Goal: Transaction & Acquisition: Download file/media

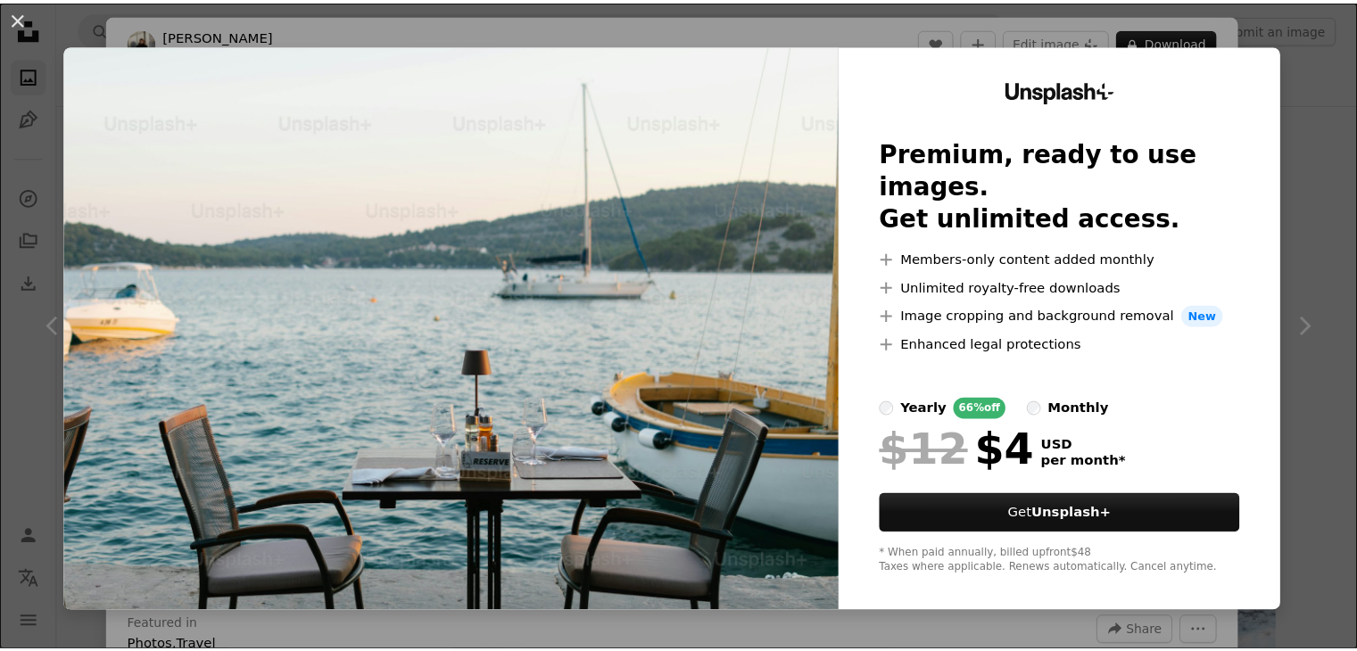
scroll to position [1874, 0]
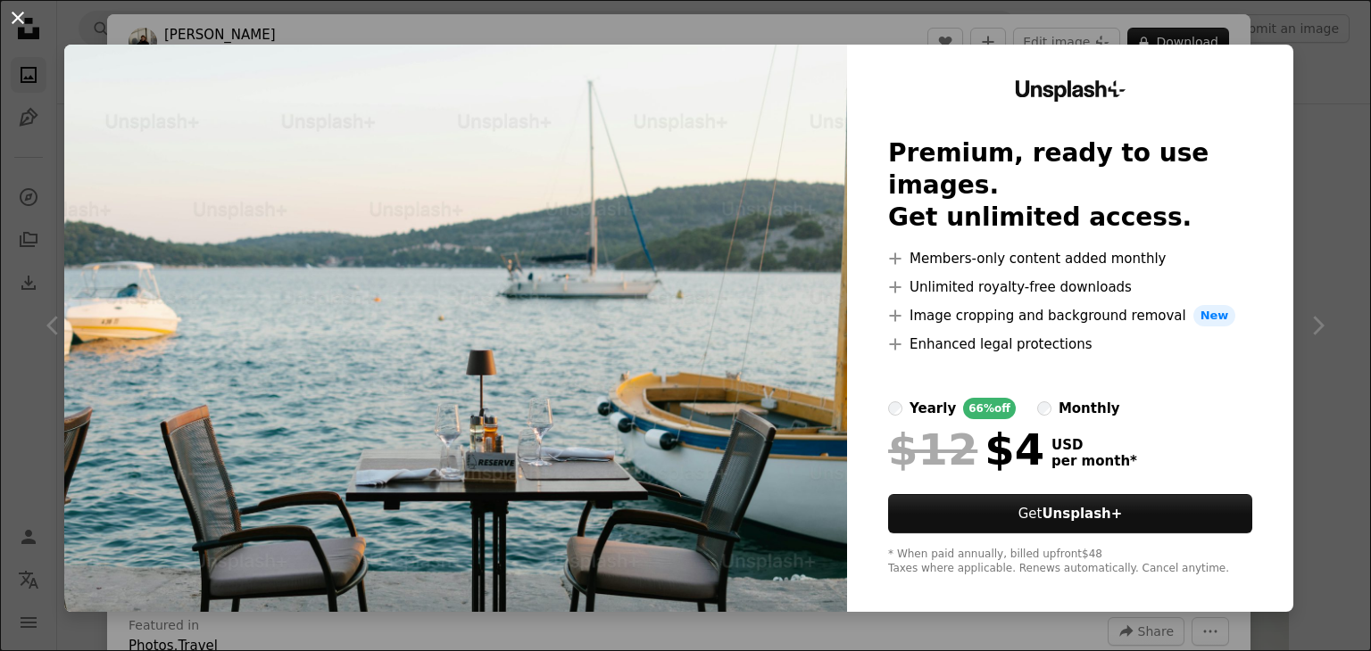
click at [14, 22] on button "An X shape" at bounding box center [17, 17] width 21 height 21
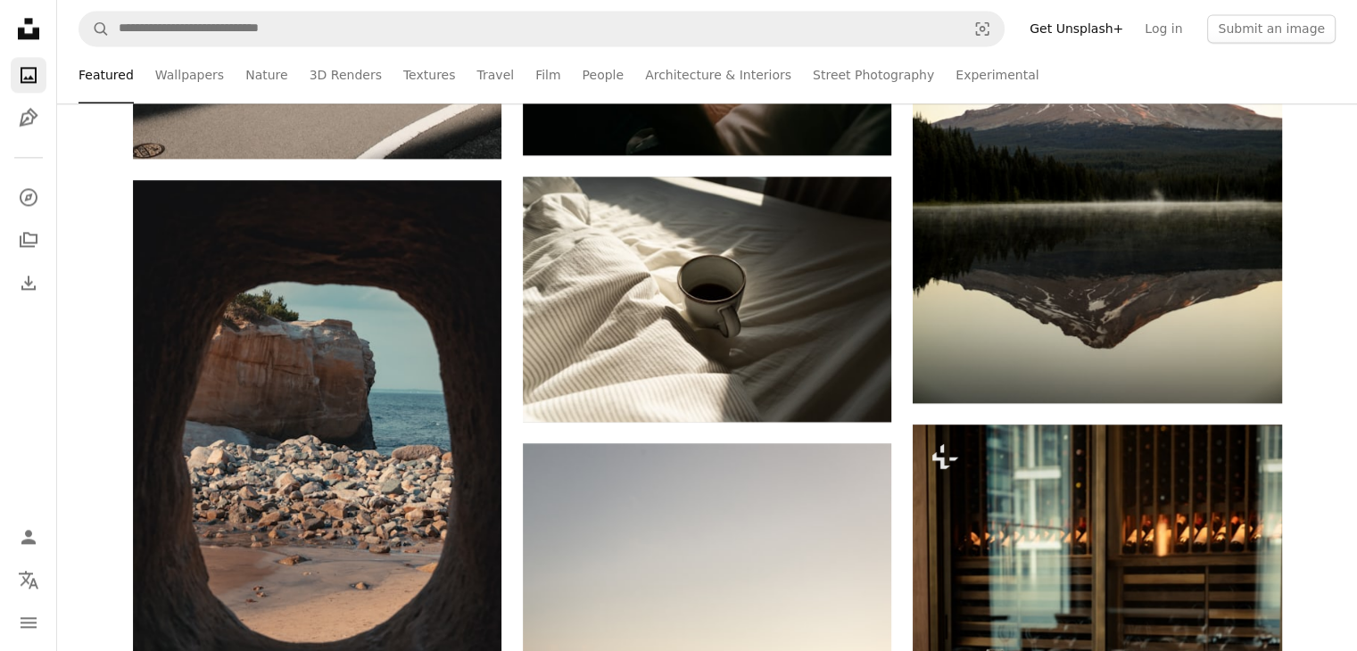
scroll to position [2588, 0]
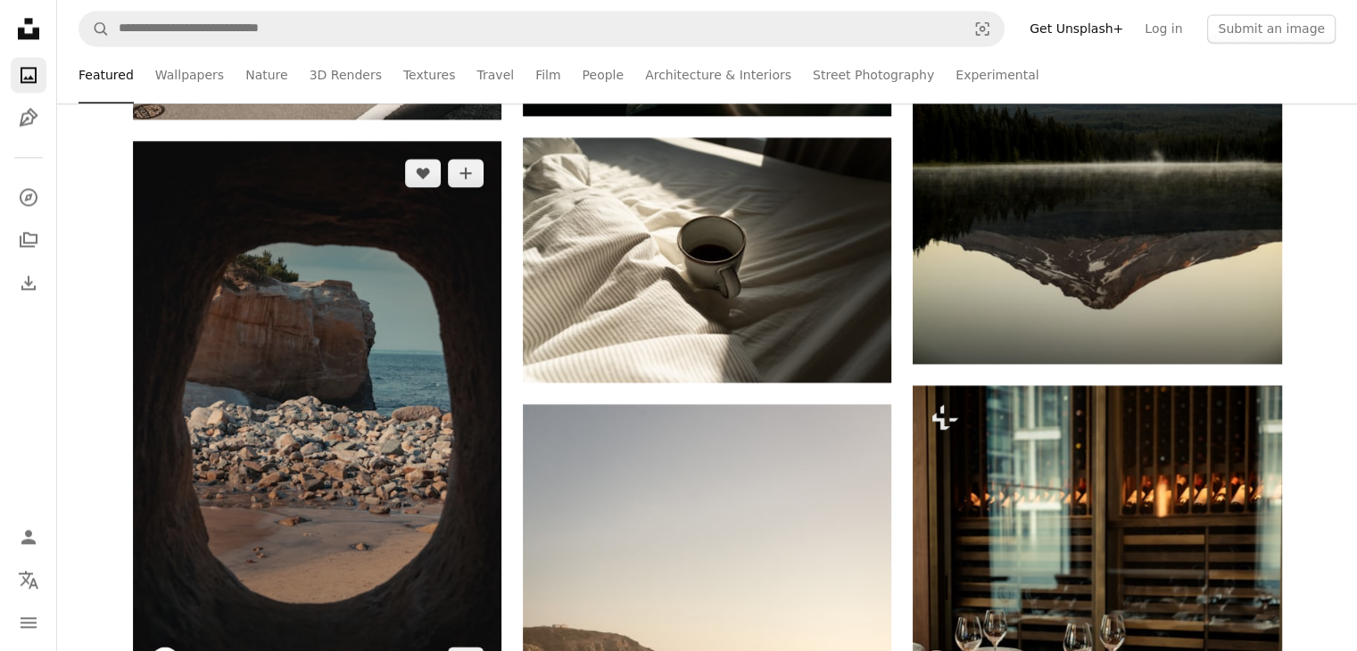
click at [300, 342] on img at bounding box center [317, 417] width 369 height 552
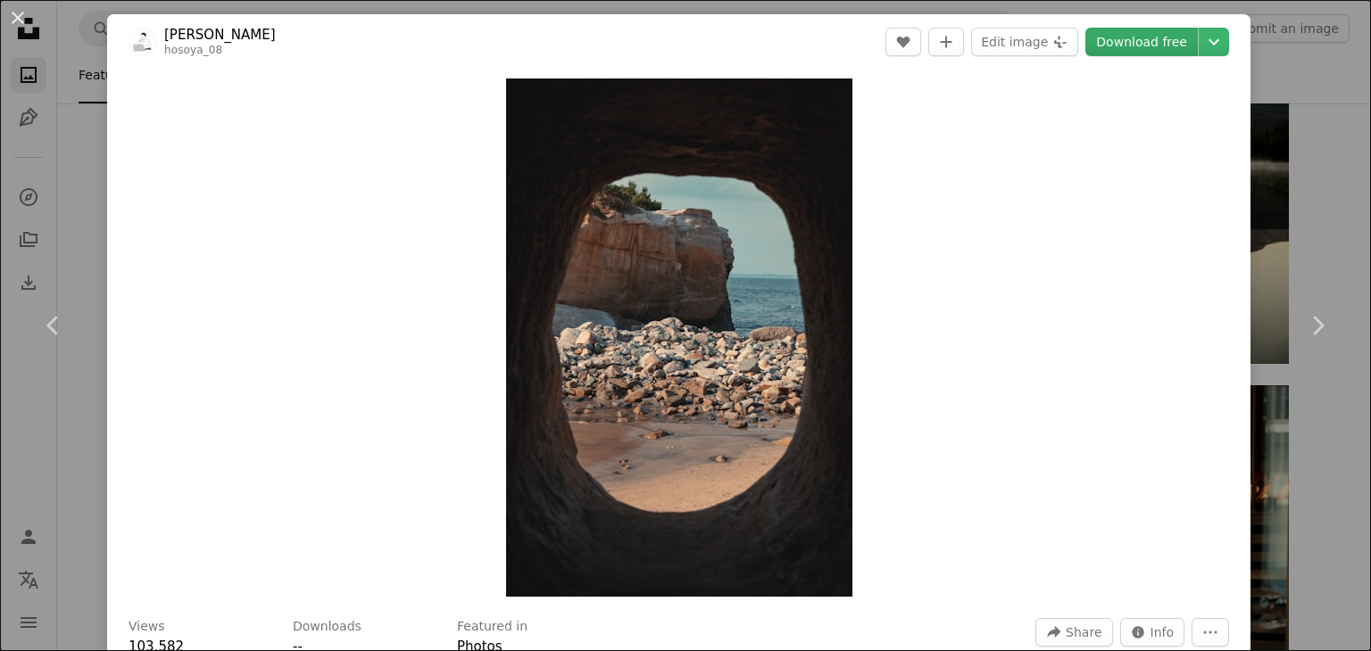
click at [1139, 40] on link "Download free" at bounding box center [1141, 42] width 112 height 29
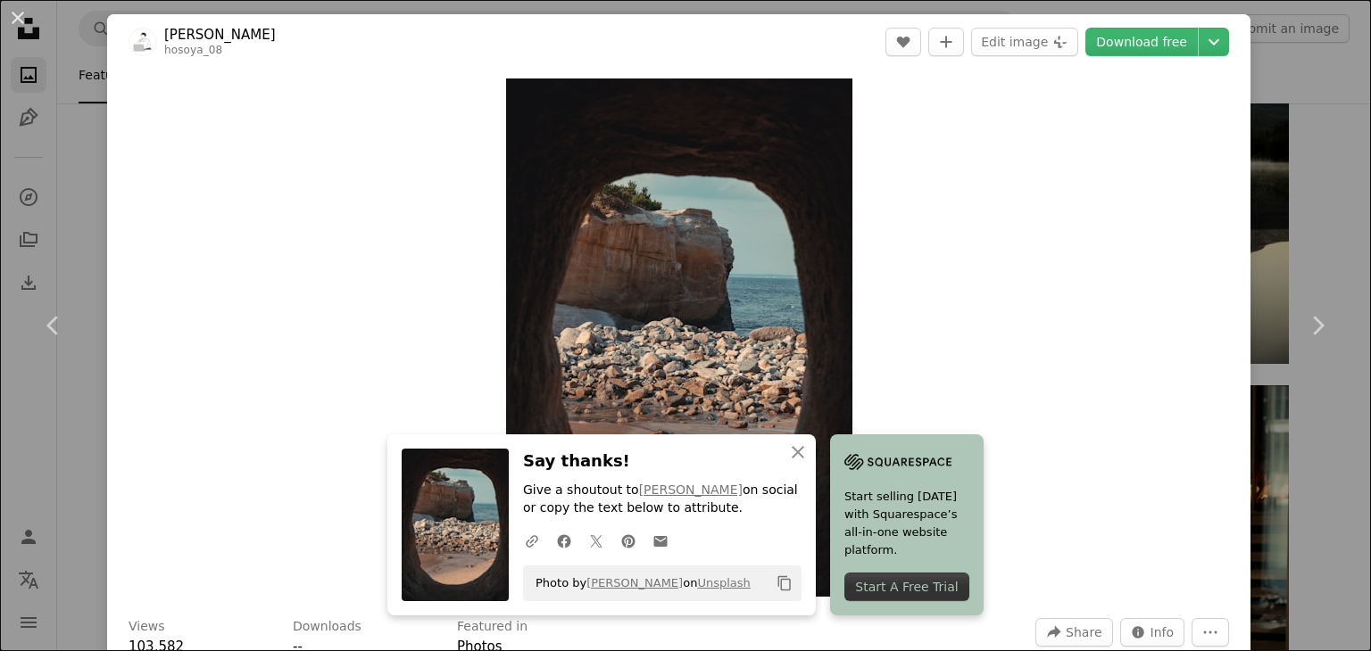
click at [81, 228] on div "An X shape Chevron left Chevron right An X shape Close Say thanks! Give a shout…" at bounding box center [685, 325] width 1371 height 651
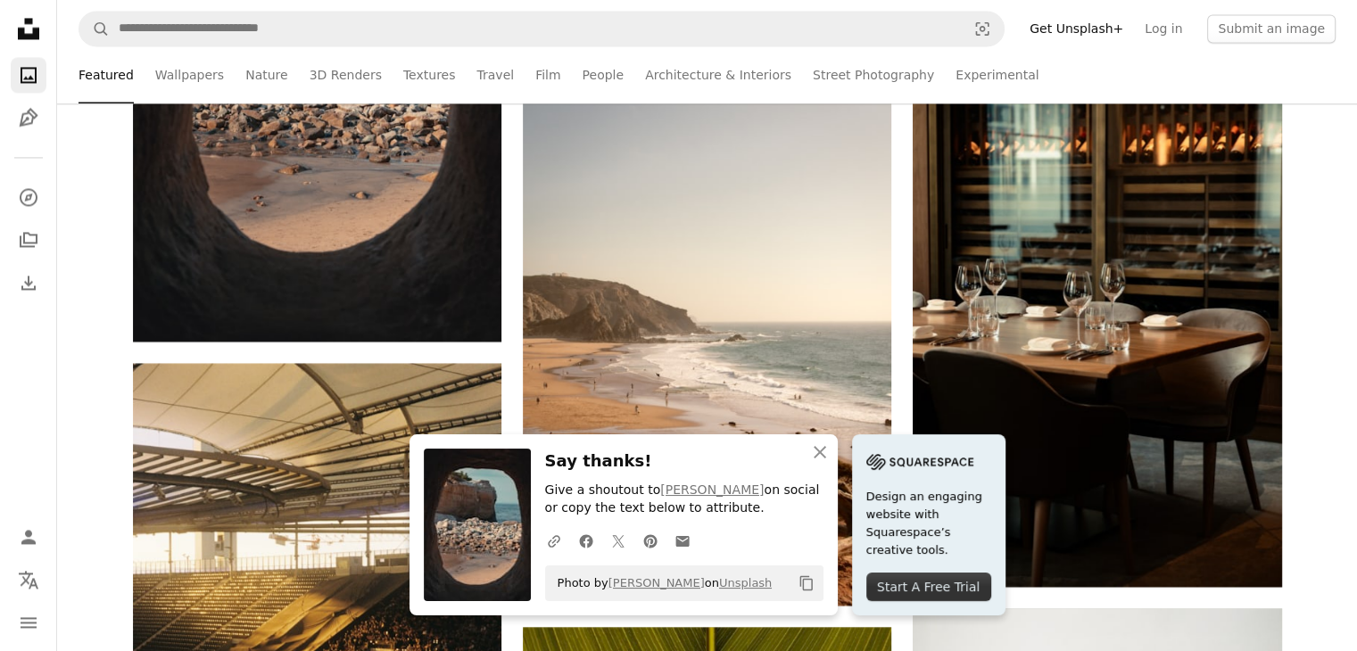
scroll to position [2945, 0]
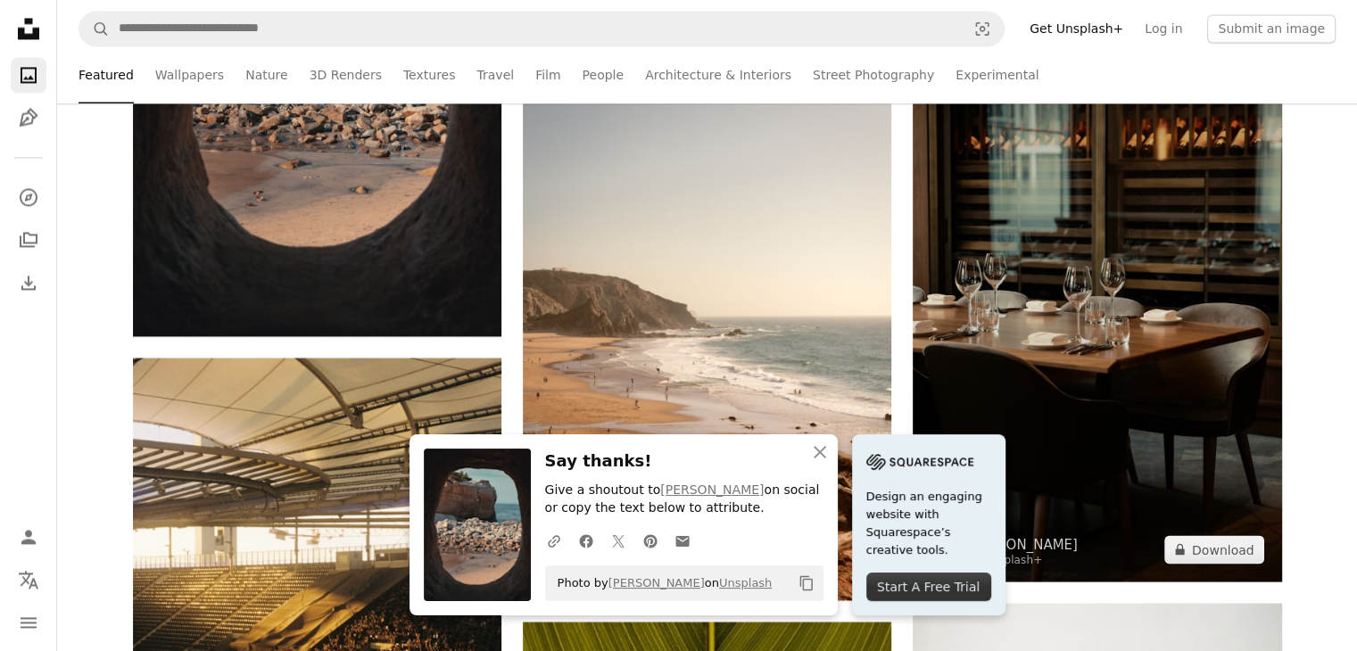
drag, startPoint x: 991, startPoint y: 260, endPoint x: 952, endPoint y: 235, distance: 46.5
click at [952, 235] on img at bounding box center [1097, 305] width 369 height 553
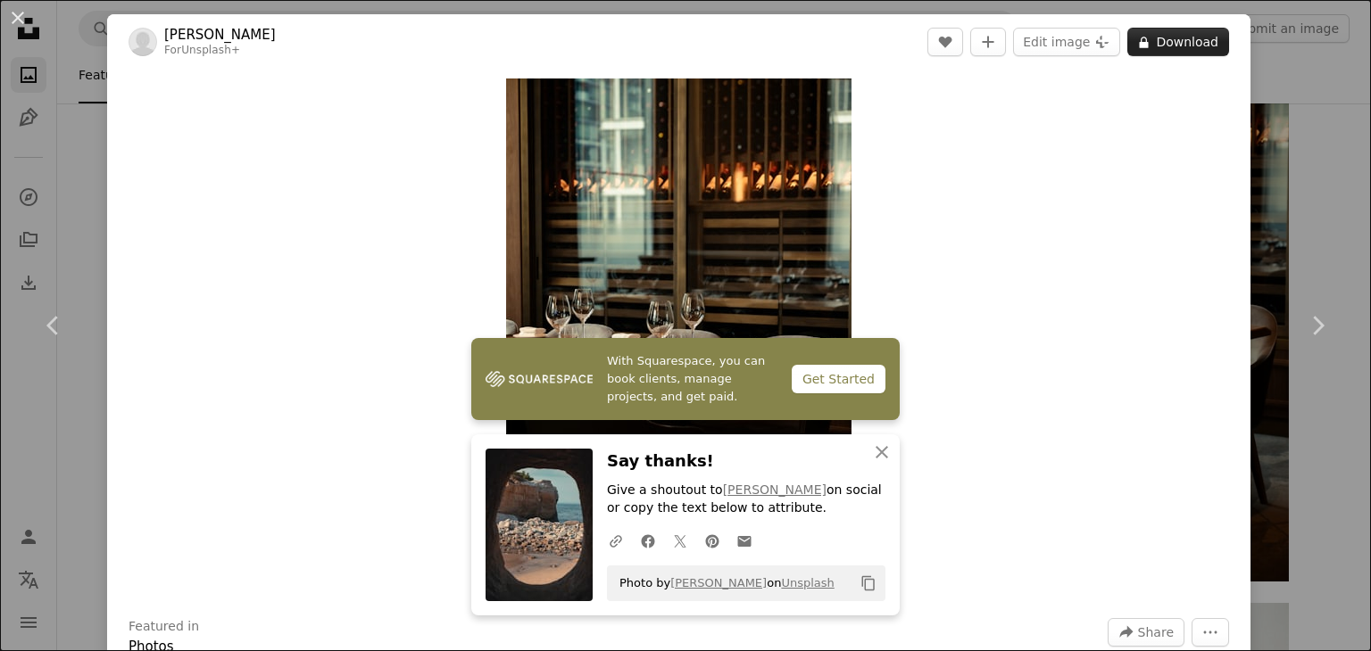
click at [1156, 41] on button "A lock Download" at bounding box center [1178, 42] width 102 height 29
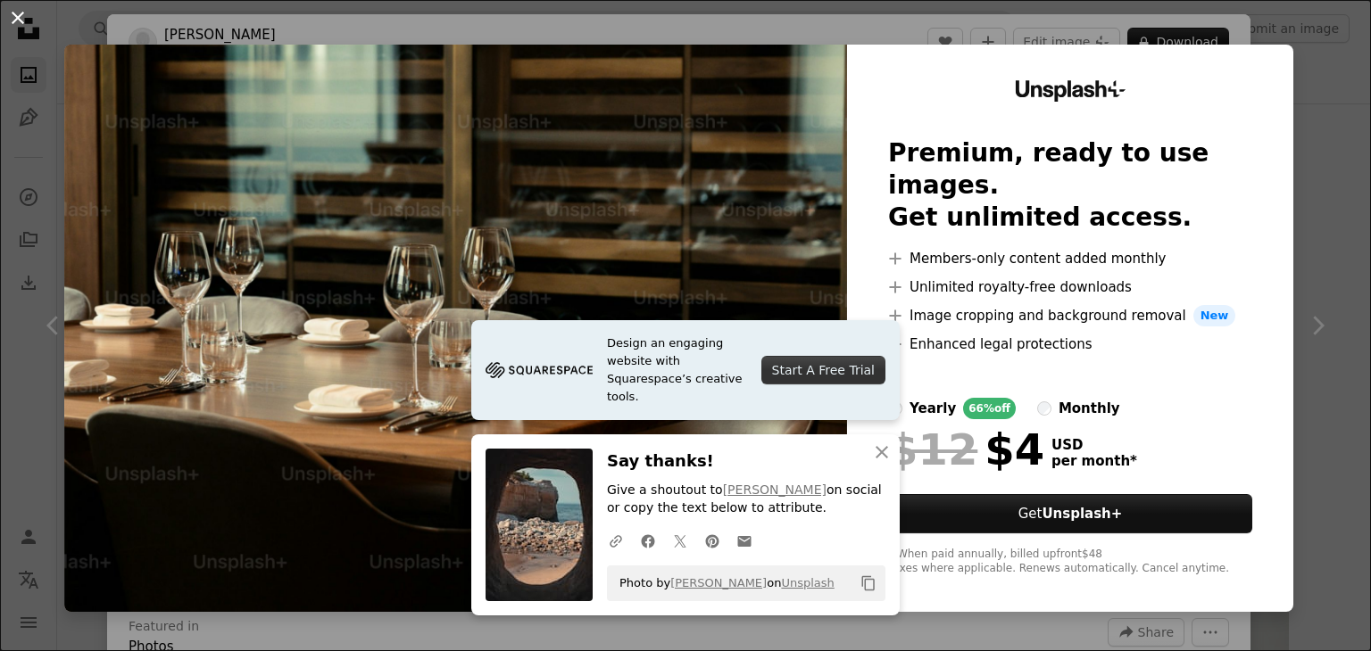
click at [17, 21] on button "An X shape" at bounding box center [17, 17] width 21 height 21
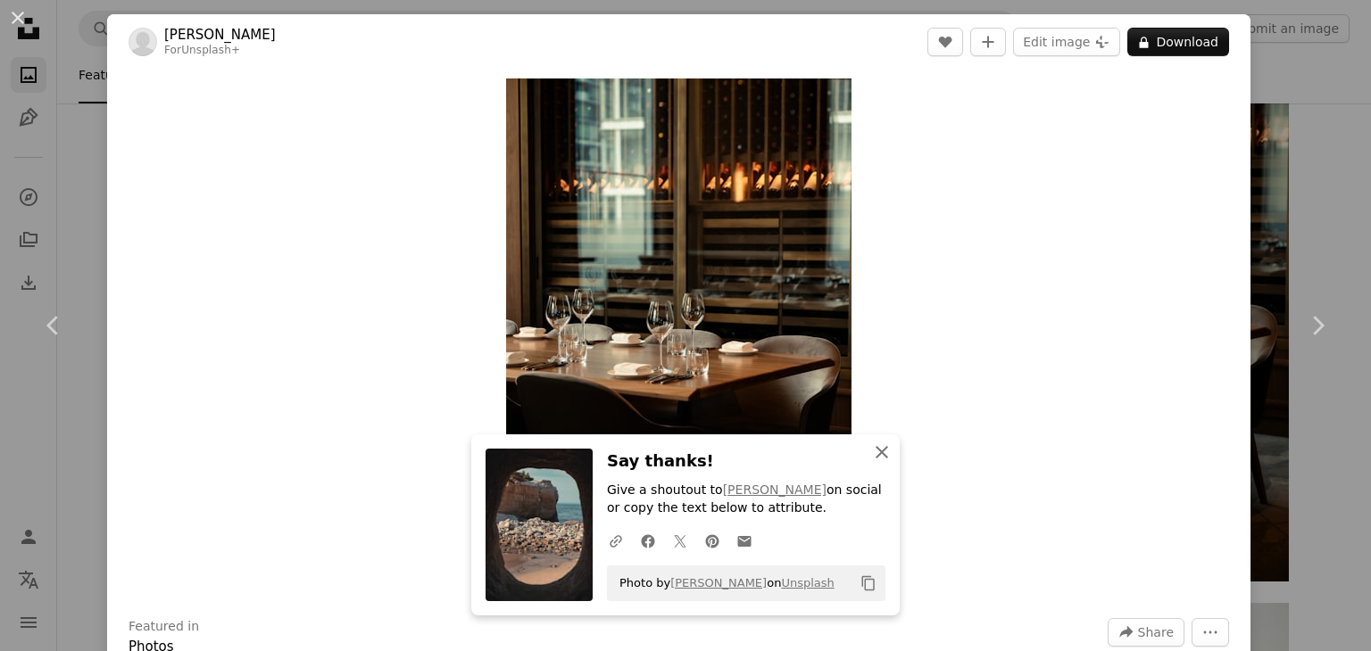
click at [873, 448] on icon "An X shape" at bounding box center [881, 452] width 21 height 21
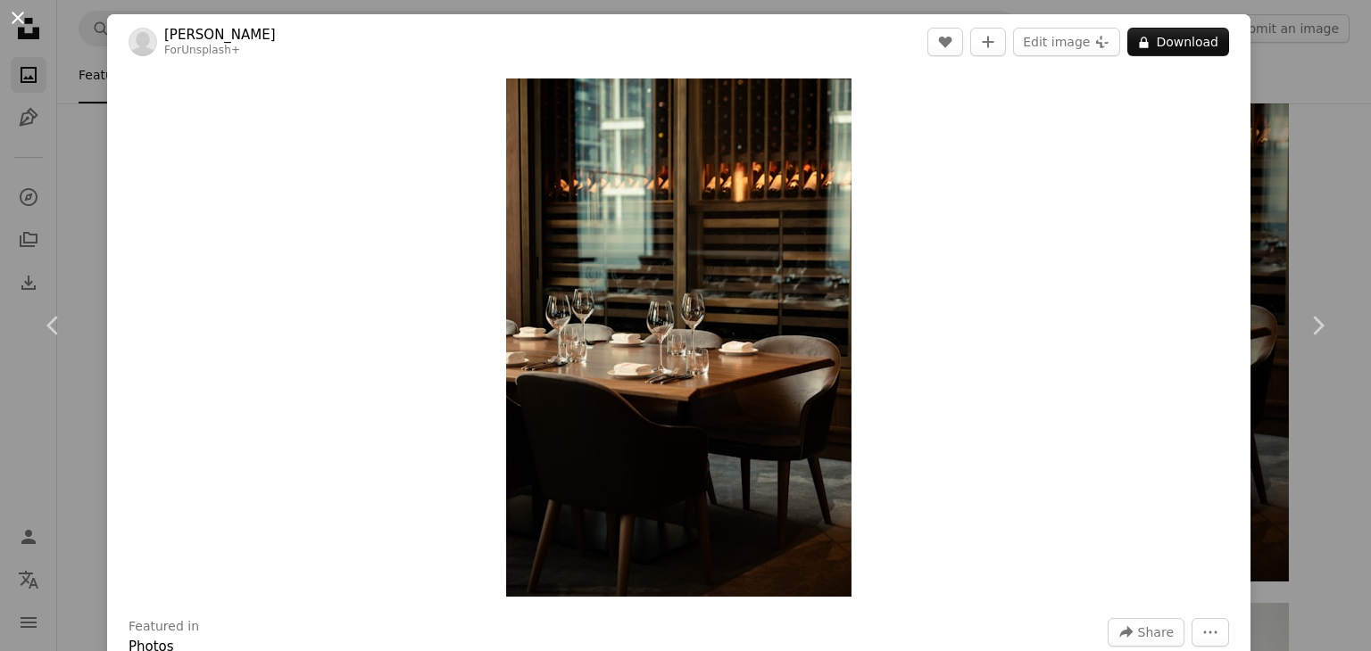
click at [17, 15] on button "An X shape" at bounding box center [17, 17] width 21 height 21
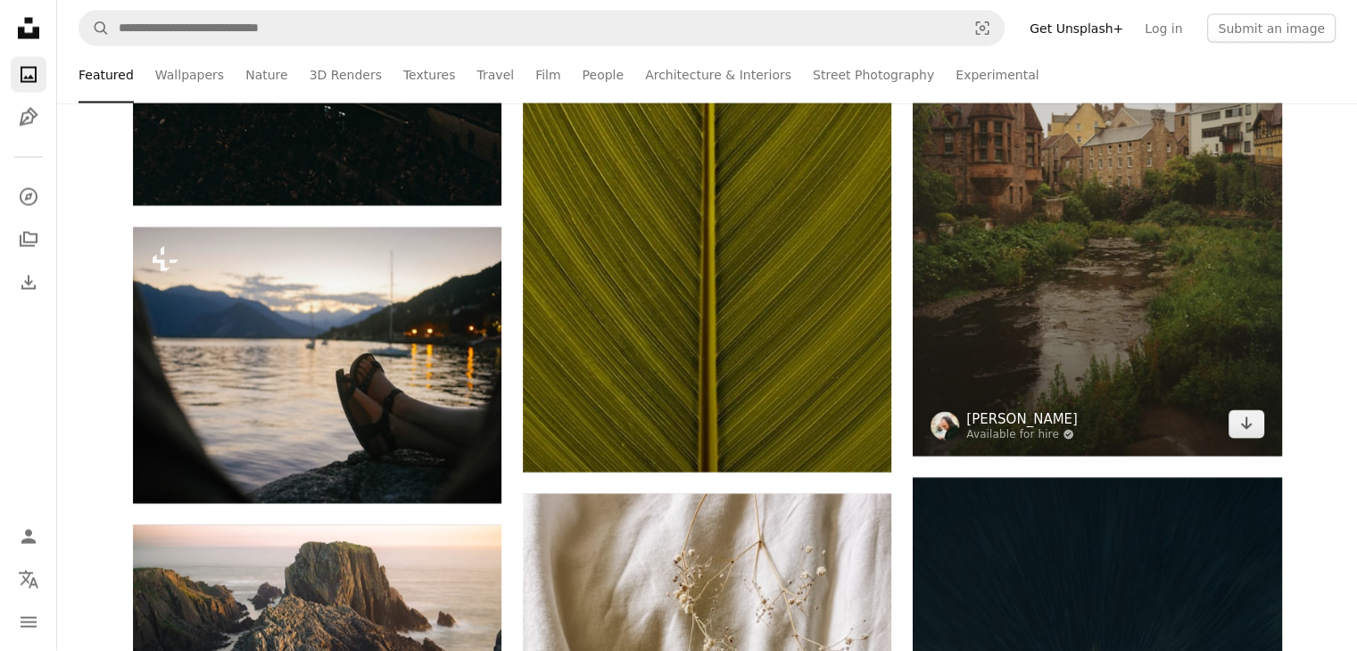
scroll to position [3659, 0]
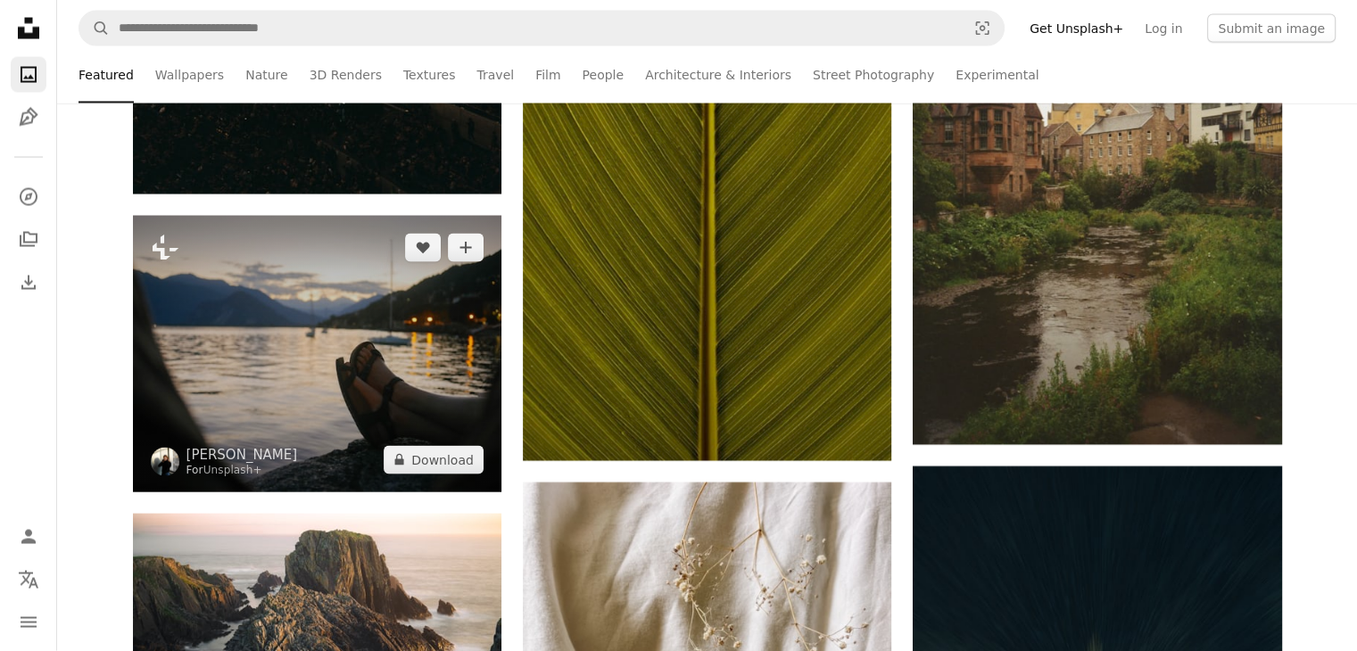
click at [321, 329] on img at bounding box center [317, 354] width 369 height 277
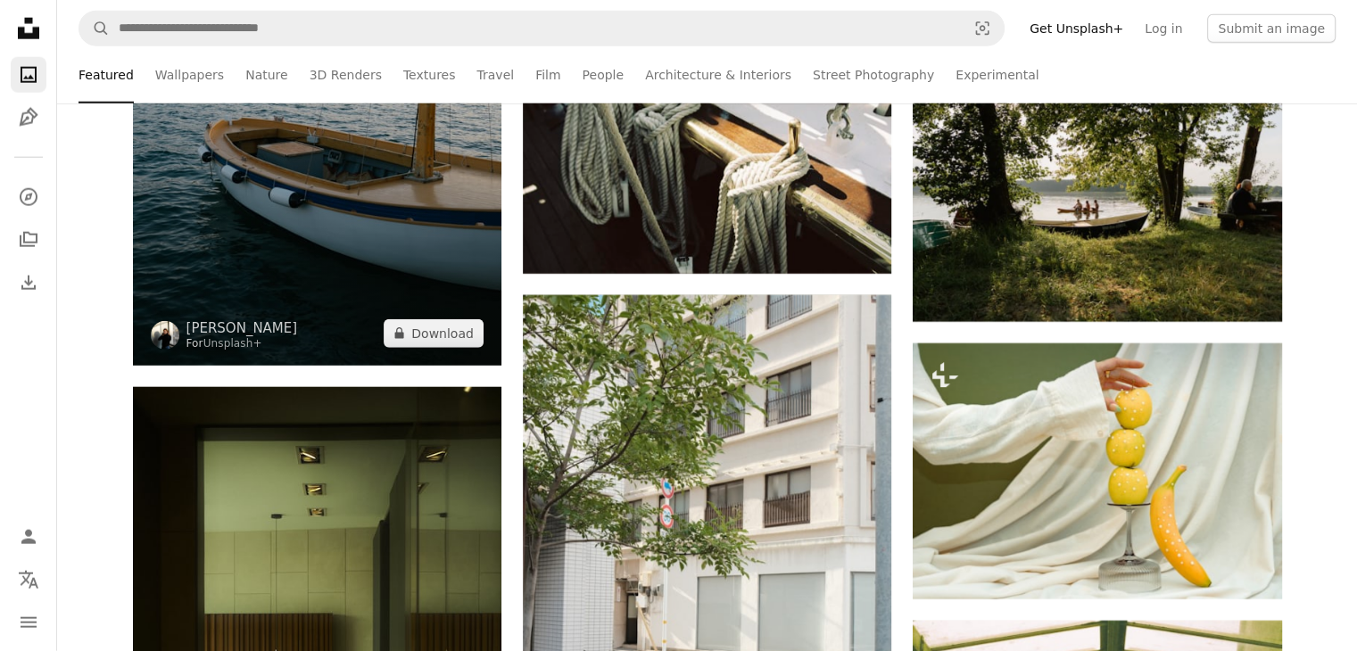
scroll to position [4640, 0]
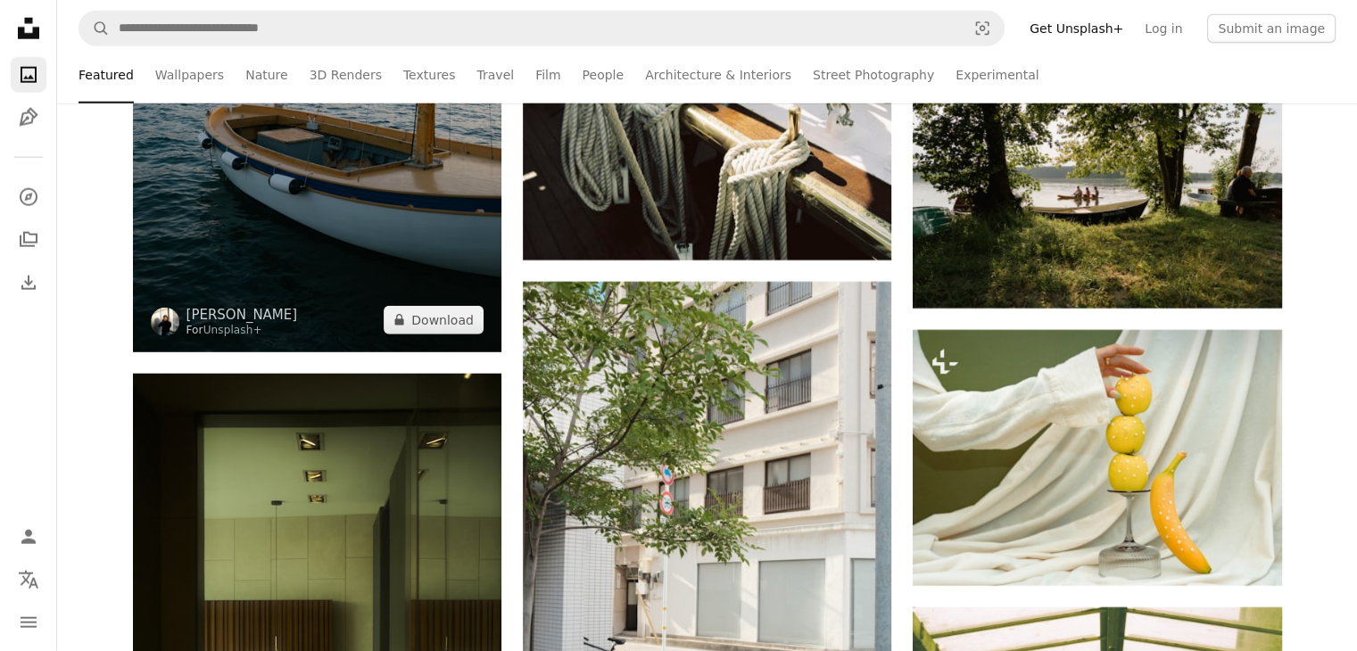
click at [214, 203] on img at bounding box center [317, 75] width 369 height 553
